Goal: Task Accomplishment & Management: Manage account settings

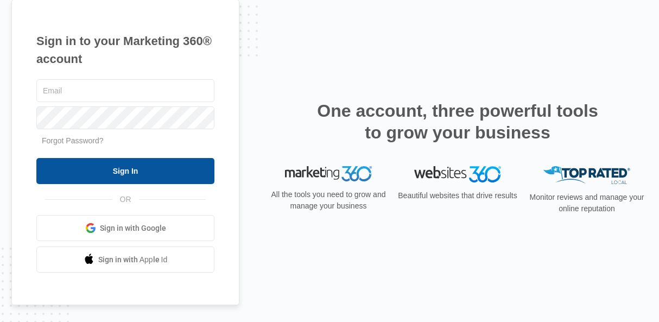
type input "[PERSON_NAME][EMAIL_ADDRESS][DOMAIN_NAME]"
click at [130, 164] on input "Sign In" at bounding box center [125, 171] width 178 height 26
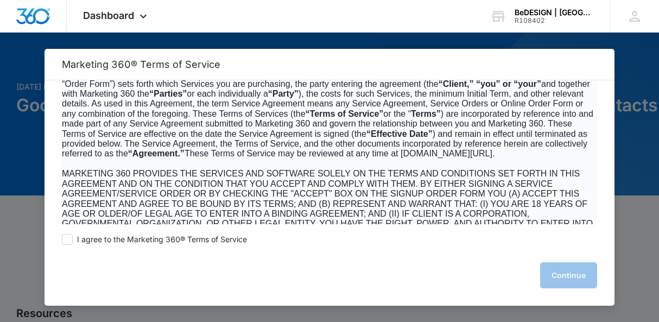
scroll to position [76, 0]
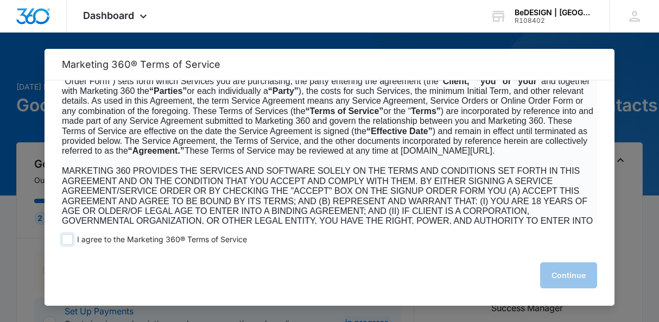
click at [71, 243] on span at bounding box center [67, 239] width 11 height 11
click at [71, 243] on input "I agree to the Marketing 360® Terms of Service" at bounding box center [67, 239] width 11 height 11
checkbox input "true"
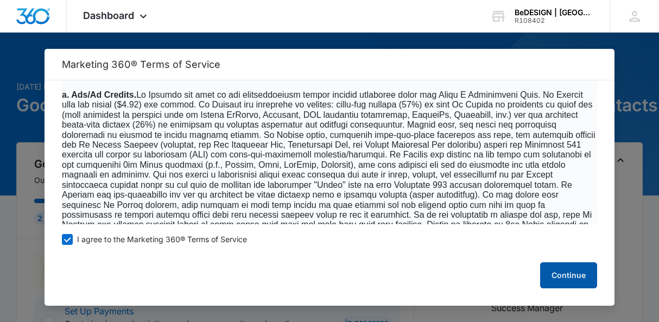
click at [587, 265] on button "Continue" at bounding box center [568, 275] width 57 height 26
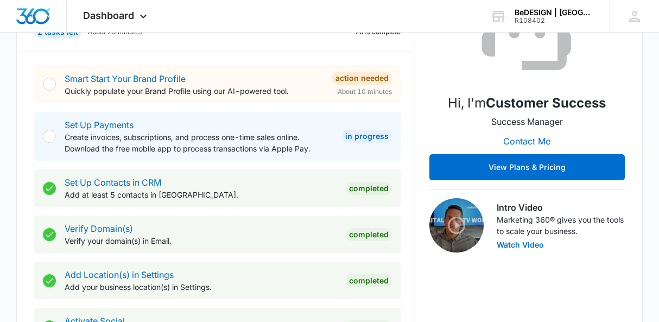
scroll to position [210, 0]
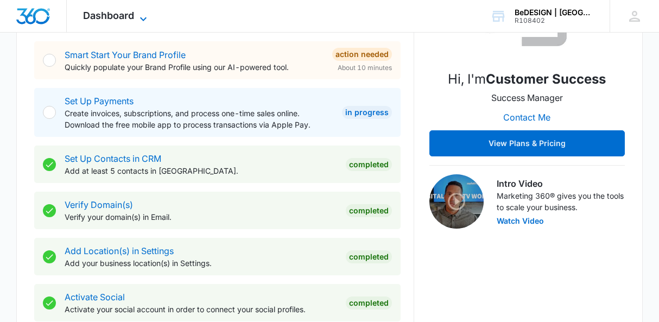
click at [149, 13] on icon at bounding box center [143, 18] width 13 height 13
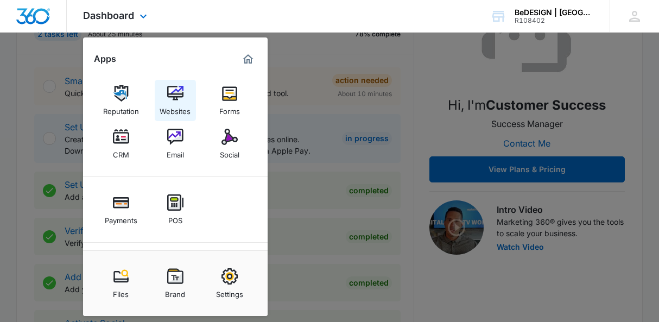
scroll to position [183, 0]
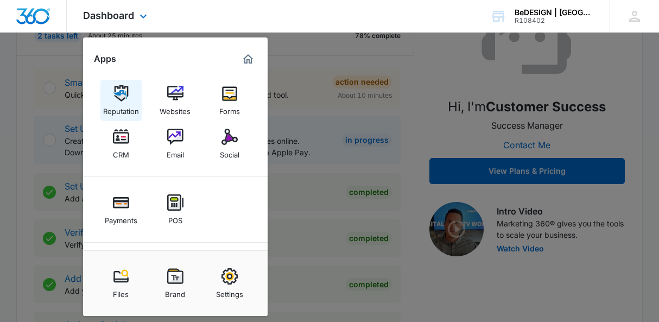
click at [122, 100] on img at bounding box center [121, 93] width 16 height 16
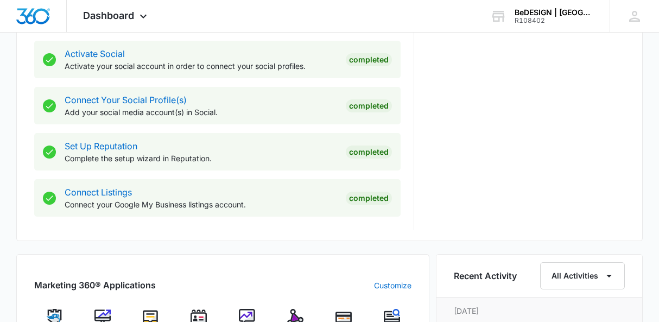
scroll to position [526, 0]
